Goal: Information Seeking & Learning: Learn about a topic

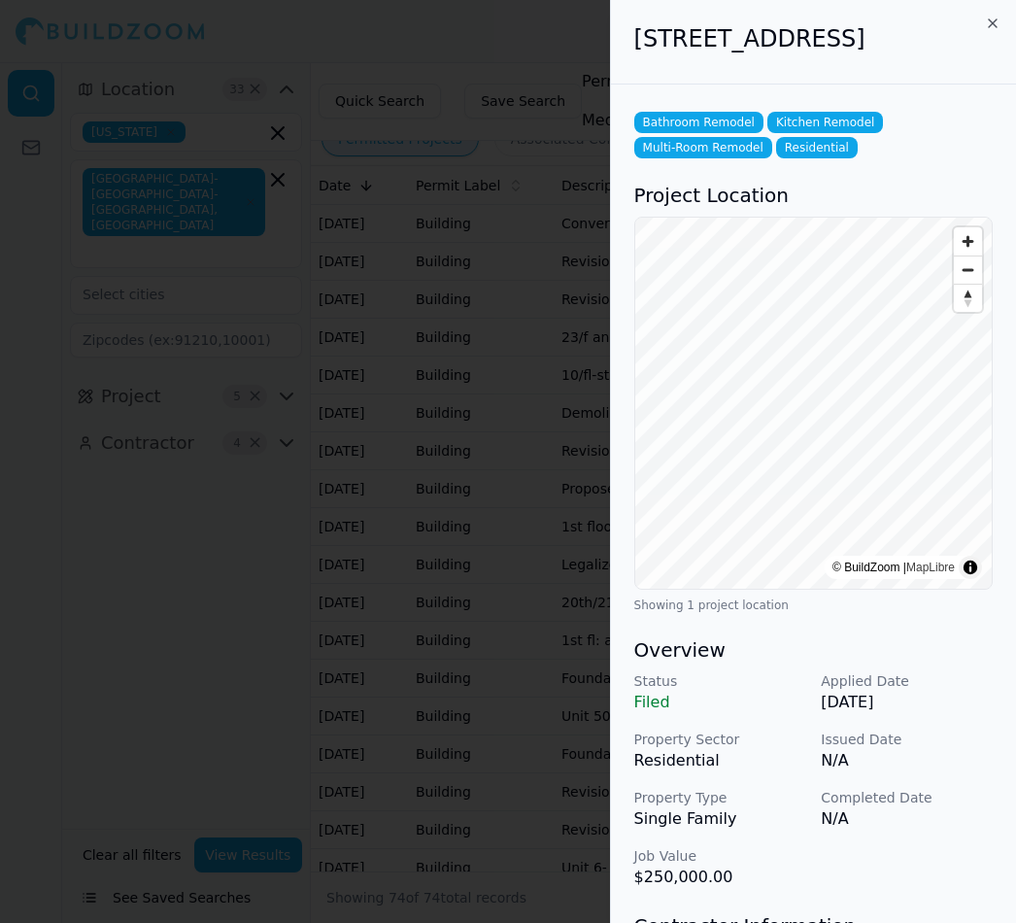
scroll to position [0, 363]
